Goal: Transaction & Acquisition: Purchase product/service

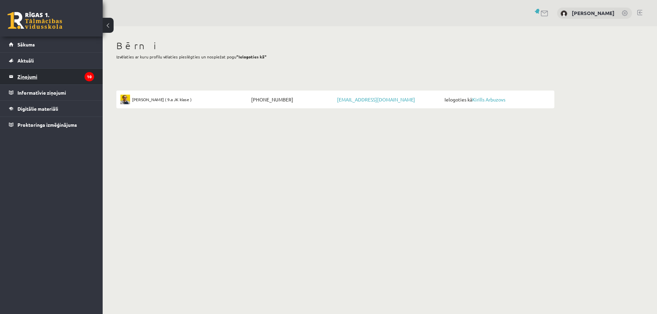
click at [31, 76] on legend "Ziņojumi 10" at bounding box center [55, 77] width 77 height 16
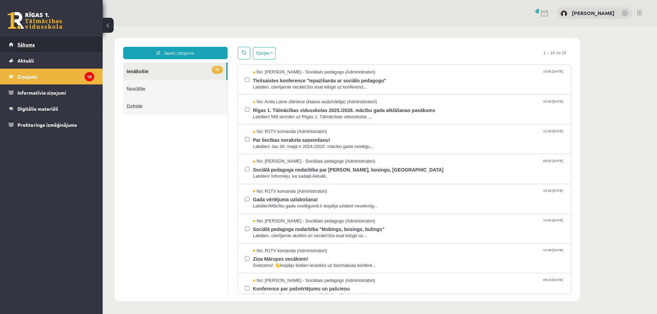
click at [38, 46] on link "Sākums" at bounding box center [51, 45] width 85 height 16
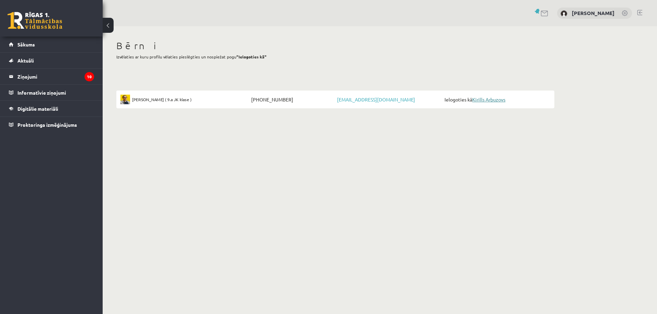
click at [499, 100] on link "Kirills Arbuzovs" at bounding box center [488, 99] width 33 height 6
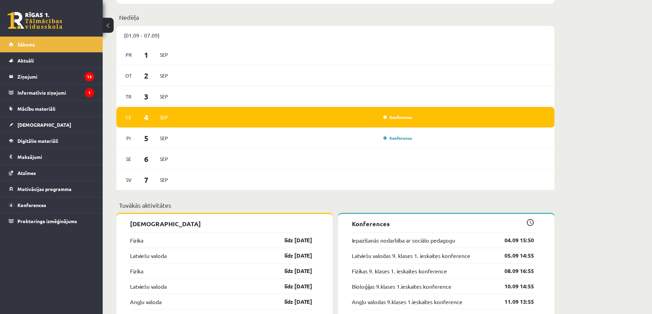
scroll to position [547, 0]
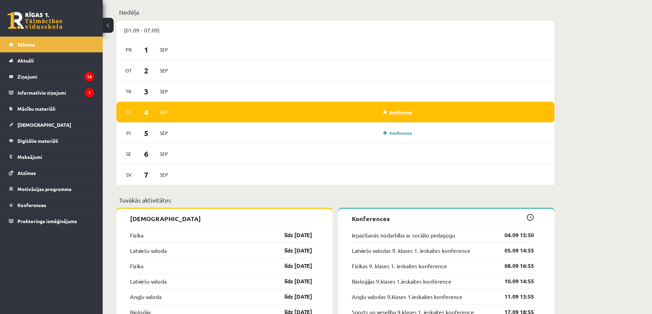
click at [400, 112] on link "Konference" at bounding box center [397, 111] width 29 height 5
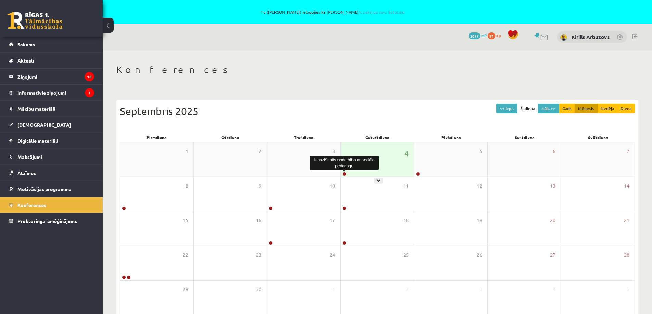
click at [344, 173] on link at bounding box center [344, 174] width 4 height 4
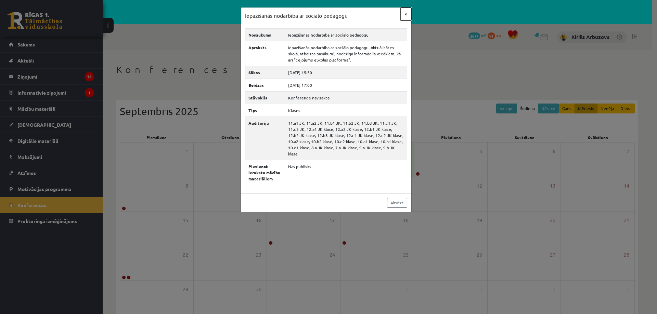
click at [406, 14] on button "×" at bounding box center [405, 14] width 11 height 13
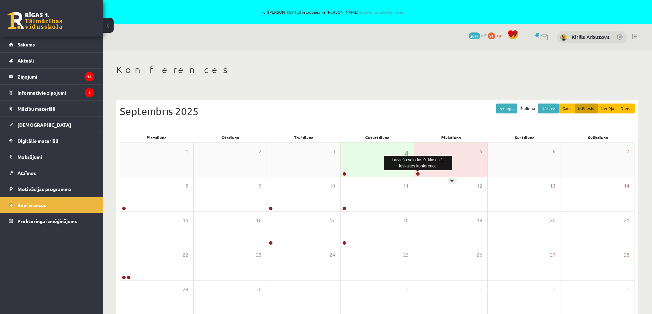
click at [418, 174] on link at bounding box center [418, 174] width 4 height 4
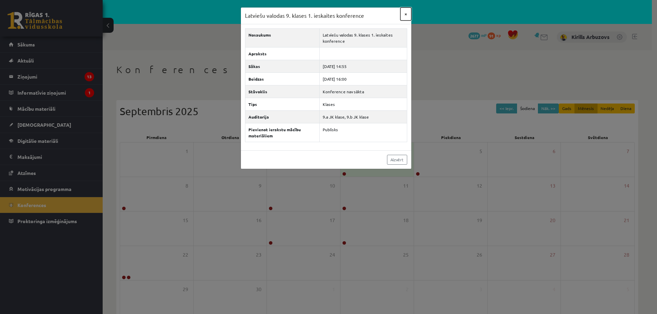
click at [406, 14] on button "×" at bounding box center [405, 14] width 11 height 13
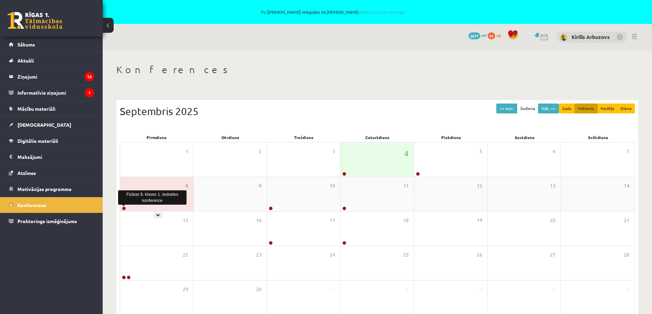
click at [123, 208] on link at bounding box center [124, 209] width 4 height 4
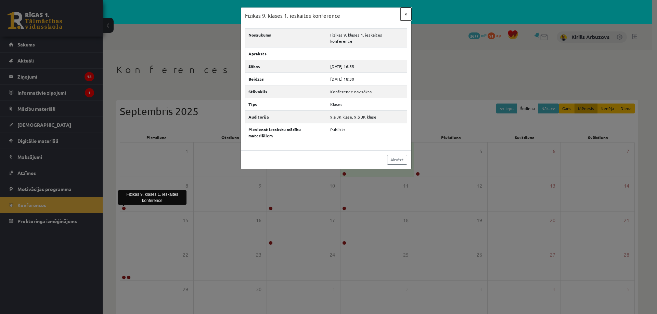
click at [407, 12] on button "×" at bounding box center [405, 14] width 11 height 13
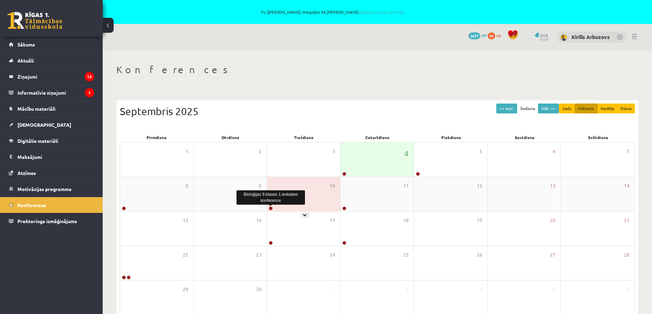
click at [270, 208] on link at bounding box center [271, 209] width 4 height 4
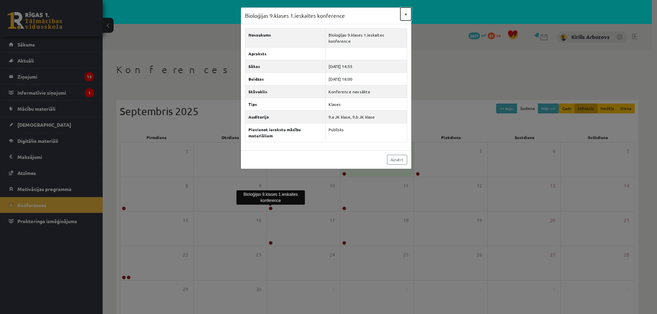
click at [407, 11] on button "×" at bounding box center [405, 14] width 11 height 13
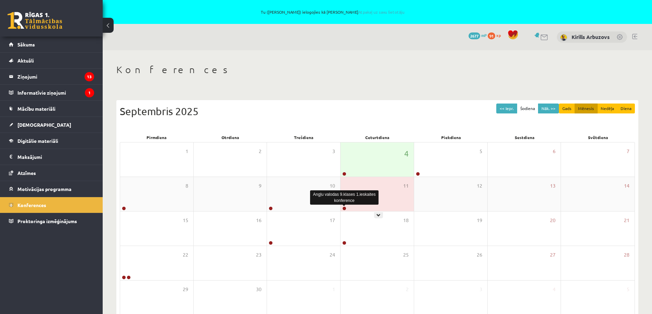
click at [345, 210] on link at bounding box center [344, 209] width 4 height 4
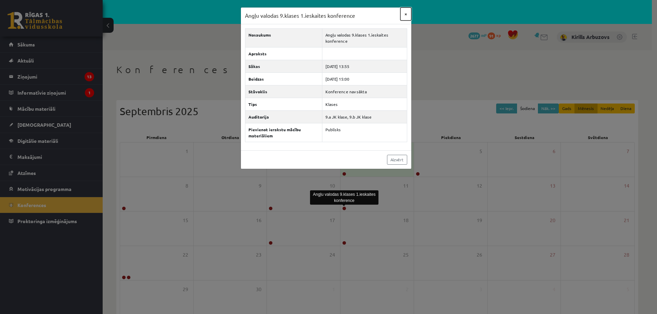
click at [405, 12] on button "×" at bounding box center [405, 14] width 11 height 13
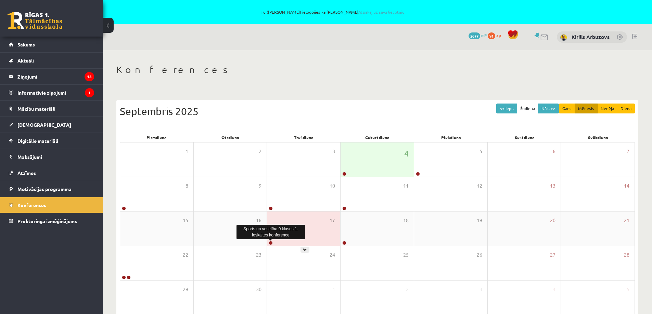
click at [270, 242] on link at bounding box center [271, 243] width 4 height 4
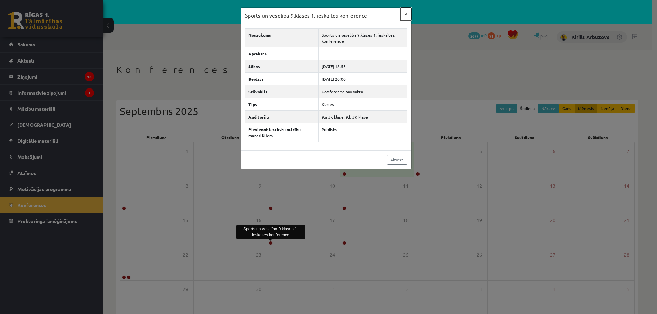
click at [405, 14] on button "×" at bounding box center [405, 14] width 11 height 13
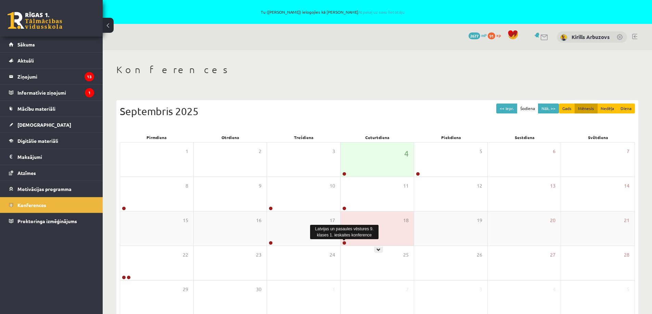
click at [344, 244] on link at bounding box center [344, 243] width 4 height 4
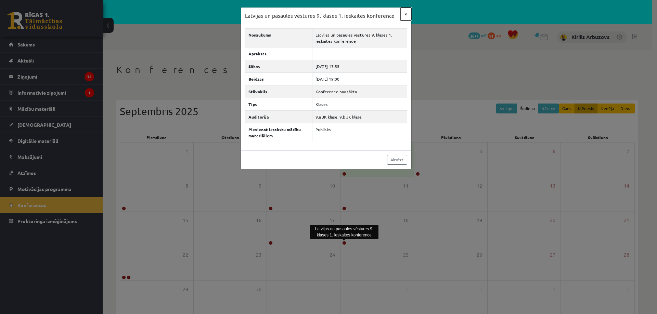
click at [404, 16] on button "×" at bounding box center [405, 14] width 11 height 13
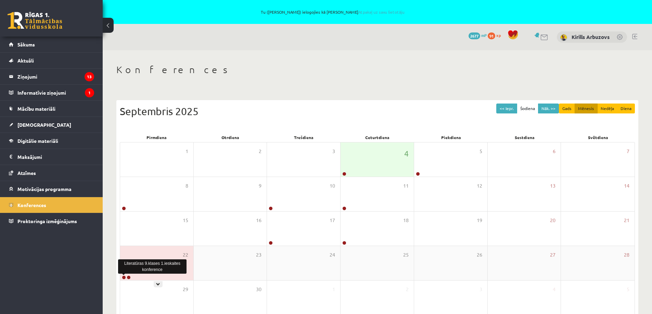
click at [124, 276] on link at bounding box center [124, 278] width 4 height 4
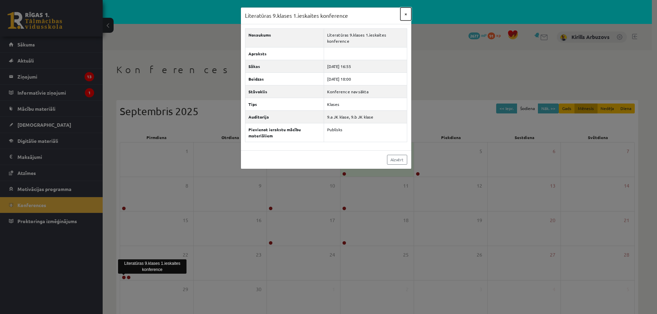
click at [406, 14] on button "×" at bounding box center [405, 14] width 11 height 13
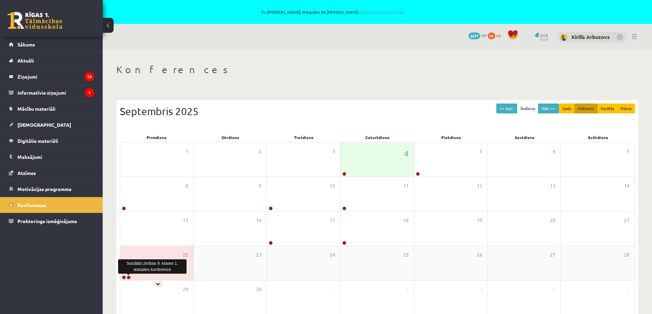
click at [128, 277] on link at bounding box center [129, 278] width 4 height 4
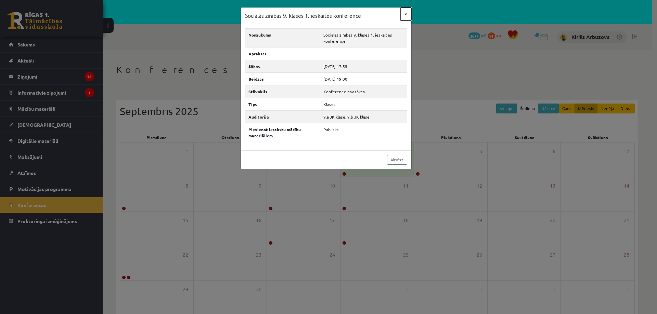
click at [406, 14] on button "×" at bounding box center [405, 14] width 11 height 13
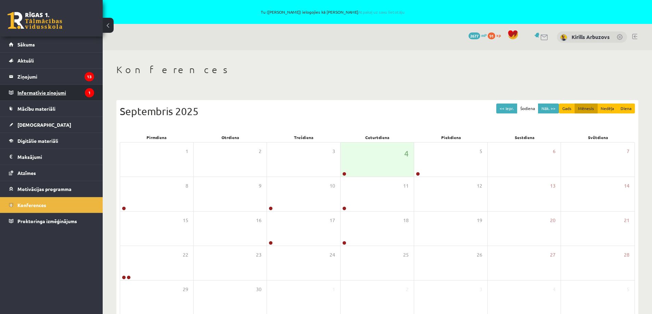
click at [49, 90] on legend "Informatīvie ziņojumi 1" at bounding box center [55, 93] width 77 height 16
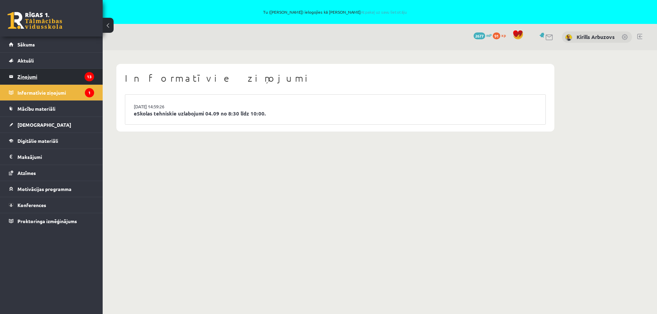
click at [23, 77] on legend "Ziņojumi 13" at bounding box center [55, 77] width 77 height 16
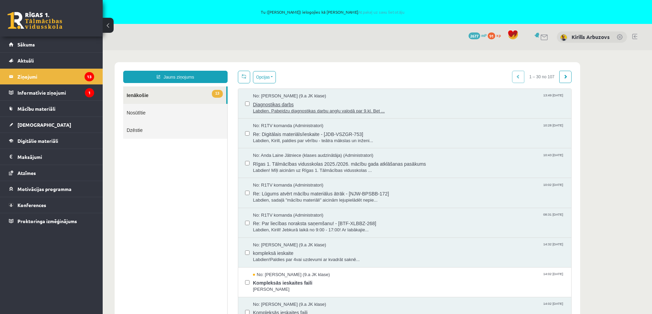
click at [376, 111] on span "Labdien. Pabeidzu diagnostikas darbu angļu valodā par 9.kl. Bet ..." at bounding box center [408, 111] width 311 height 7
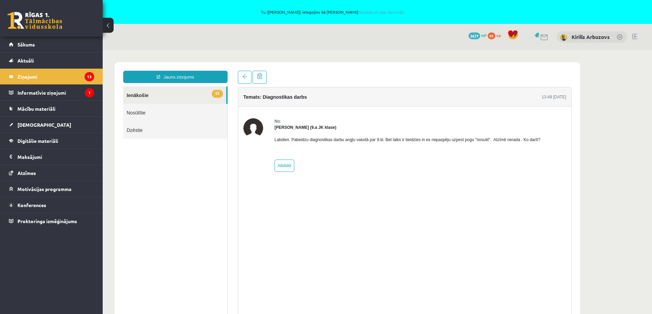
click at [150, 95] on link "13 Ienākošie" at bounding box center [174, 95] width 103 height 17
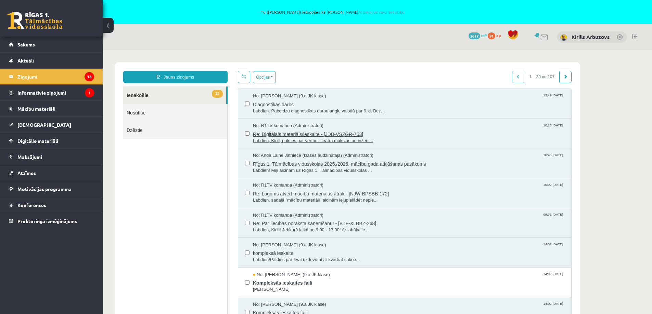
click at [343, 143] on span "Labdien, Kirill, paldies par vērību - teātra mākslas un inženi..." at bounding box center [408, 141] width 311 height 7
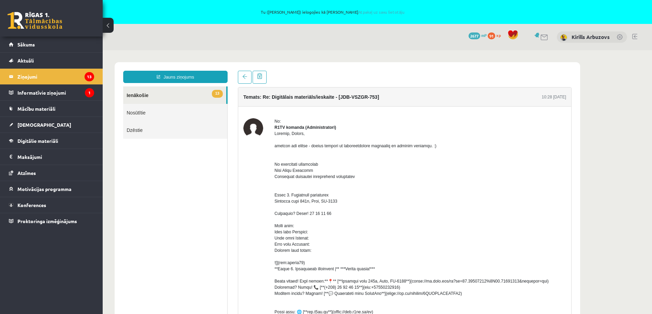
click at [139, 98] on link "13 Ienākošie" at bounding box center [174, 95] width 103 height 17
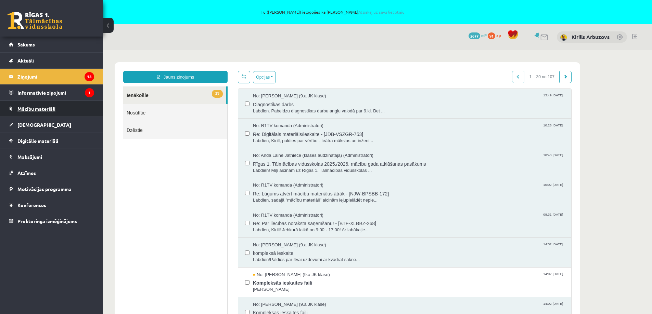
click at [34, 106] on span "Mācību materiāli" at bounding box center [36, 109] width 38 height 6
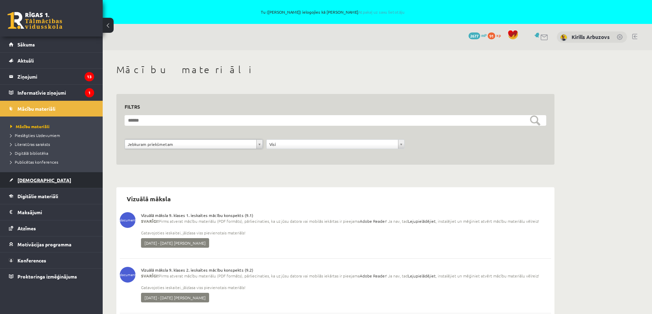
click at [22, 181] on span "[DEMOGRAPHIC_DATA]" at bounding box center [44, 180] width 54 height 6
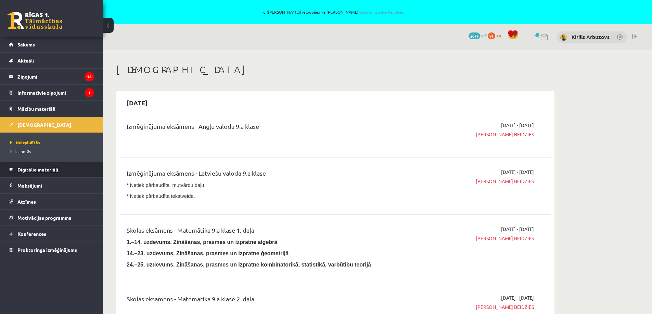
click at [29, 170] on span "Digitālie materiāli" at bounding box center [37, 170] width 41 height 6
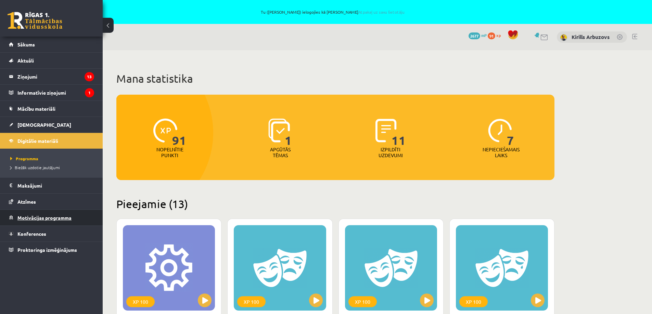
click at [26, 219] on span "Motivācijas programma" at bounding box center [44, 218] width 54 height 6
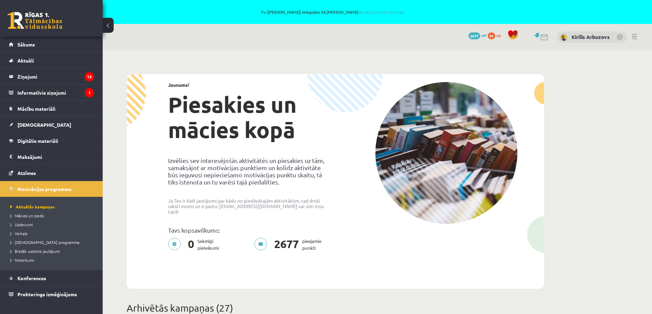
click at [474, 36] on span "2677" at bounding box center [474, 36] width 12 height 7
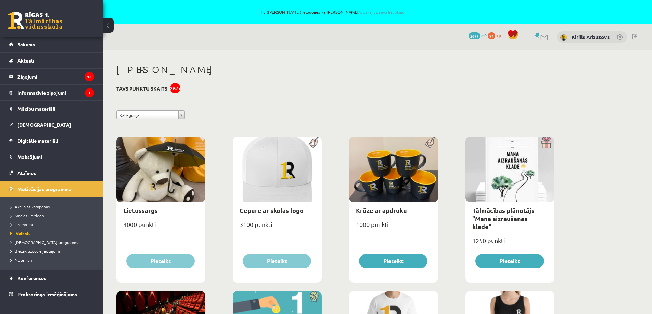
click at [21, 225] on span "Uzdevumi" at bounding box center [21, 224] width 23 height 5
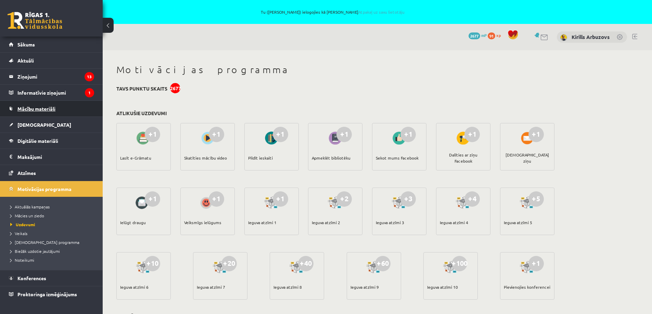
click at [24, 108] on span "Mācību materiāli" at bounding box center [36, 109] width 38 height 6
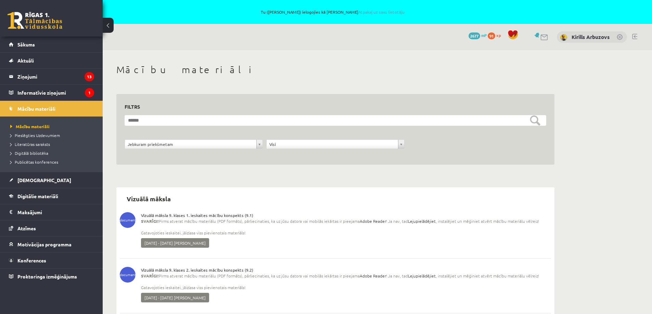
click at [635, 37] on link at bounding box center [634, 36] width 5 height 5
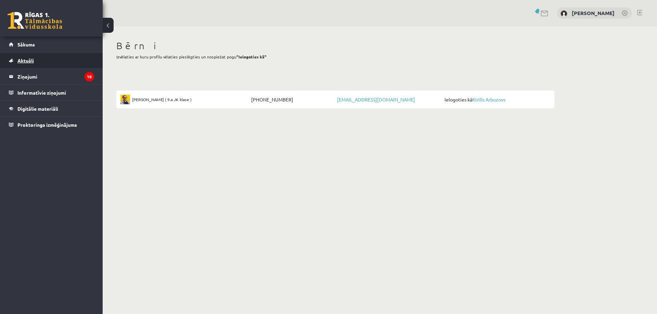
click at [22, 59] on span "Aktuāli" at bounding box center [25, 60] width 16 height 6
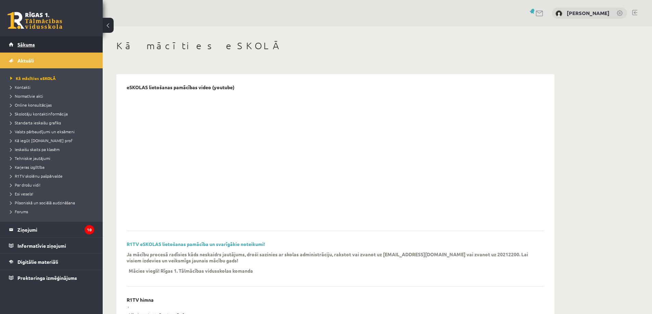
click at [32, 47] on span "Sākums" at bounding box center [25, 44] width 17 height 6
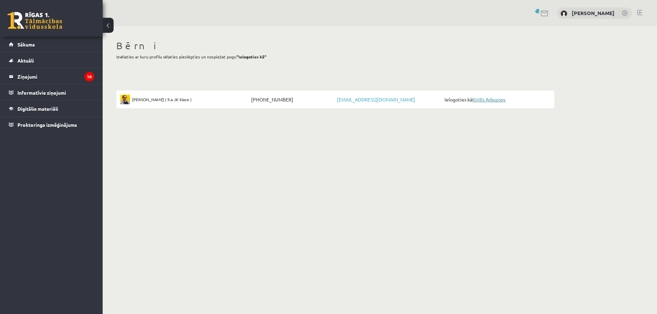
click at [487, 98] on link "Kirills Arbuzovs" at bounding box center [488, 99] width 33 height 6
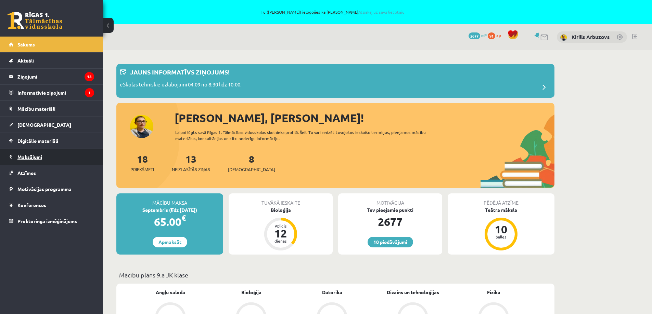
click at [28, 158] on legend "Maksājumi 0" at bounding box center [55, 157] width 77 height 16
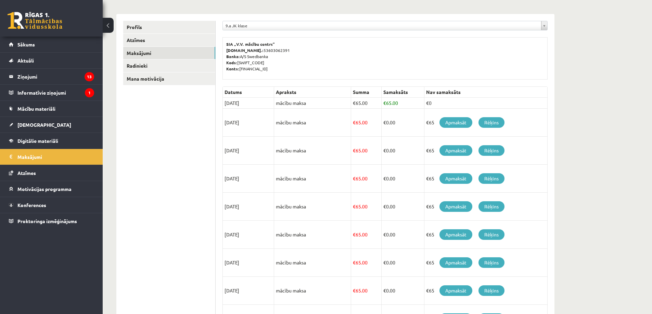
scroll to position [103, 0]
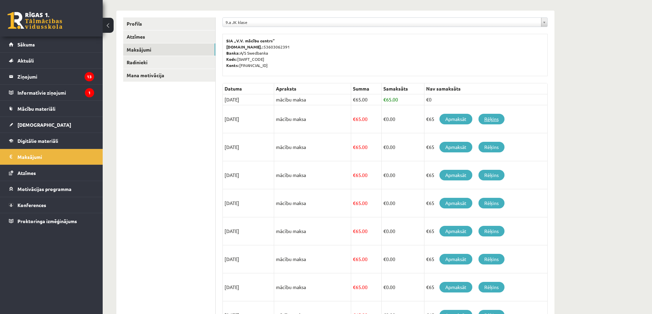
click at [496, 119] on link "Rēķins" at bounding box center [491, 119] width 26 height 11
click at [454, 120] on link "Apmaksāt" at bounding box center [455, 119] width 33 height 11
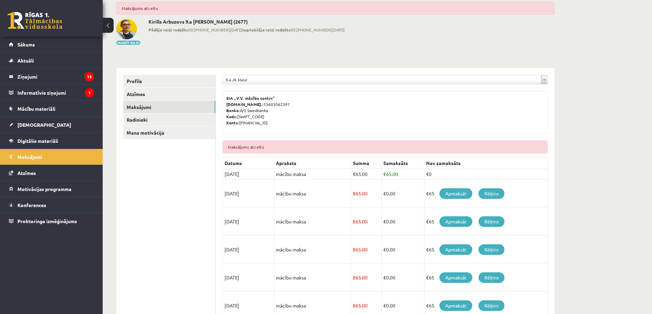
scroll to position [68, 0]
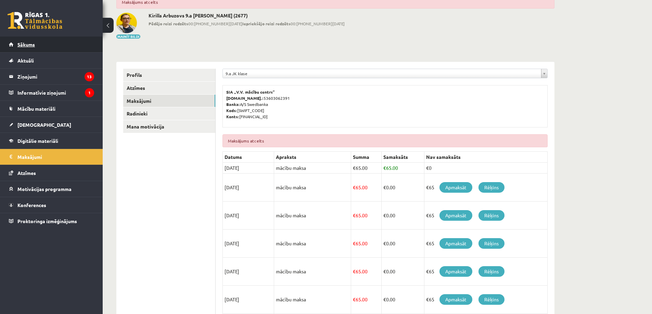
click at [28, 45] on span "Sākums" at bounding box center [25, 44] width 17 height 6
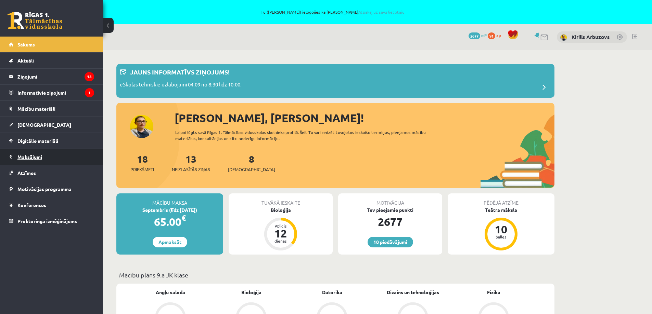
click at [26, 157] on legend "Maksājumi 0" at bounding box center [55, 157] width 77 height 16
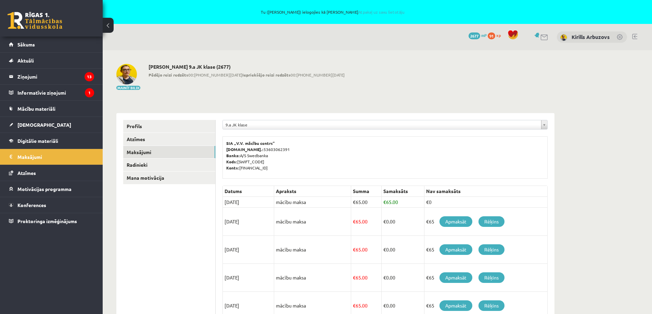
click at [634, 34] on link at bounding box center [634, 36] width 5 height 5
